Goal: Transaction & Acquisition: Purchase product/service

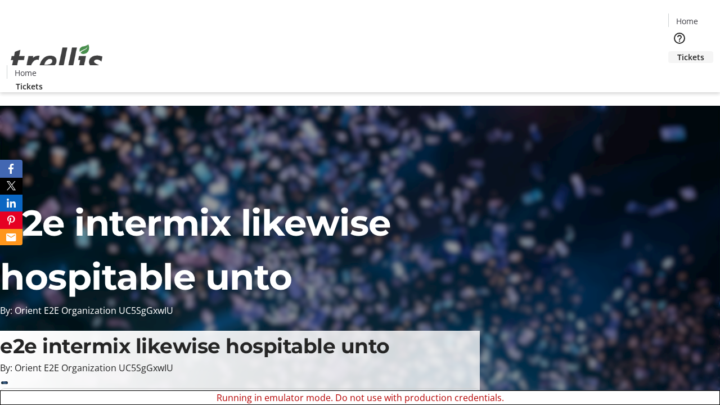
click at [678, 51] on span "Tickets" at bounding box center [691, 57] width 27 height 12
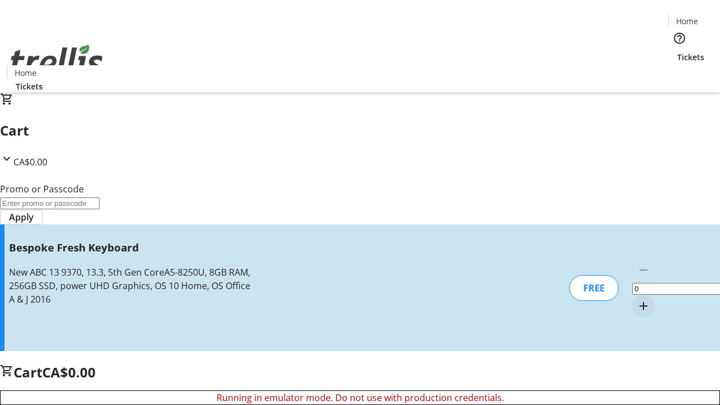
click at [637, 299] on mat-icon "Increment by one" at bounding box center [644, 306] width 14 height 14
type input "1"
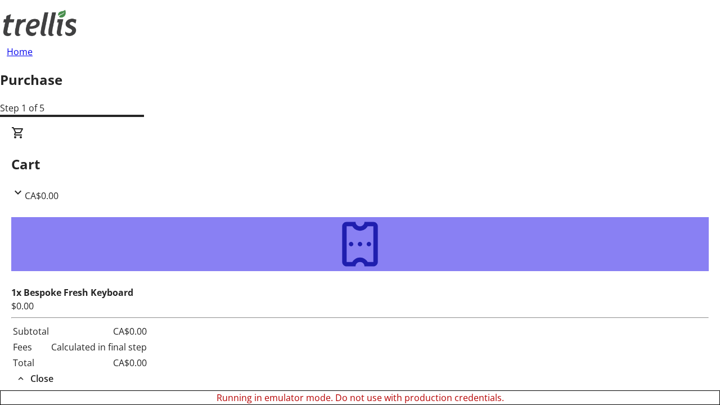
type input "[EMAIL_ADDRESS][DOMAIN_NAME]"
type input "Karine"
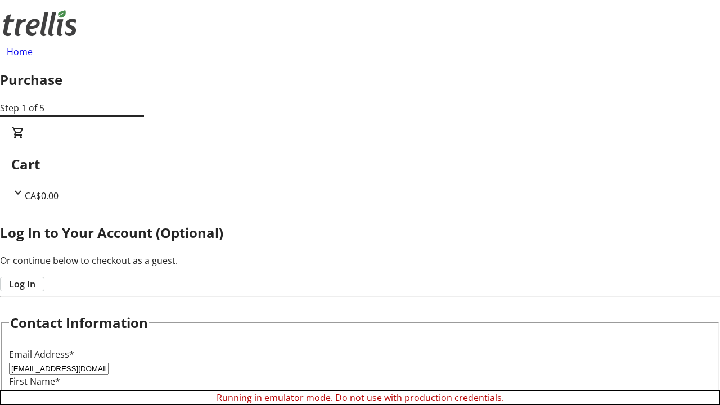
type input "[PERSON_NAME]"
